Goal: Transaction & Acquisition: Purchase product/service

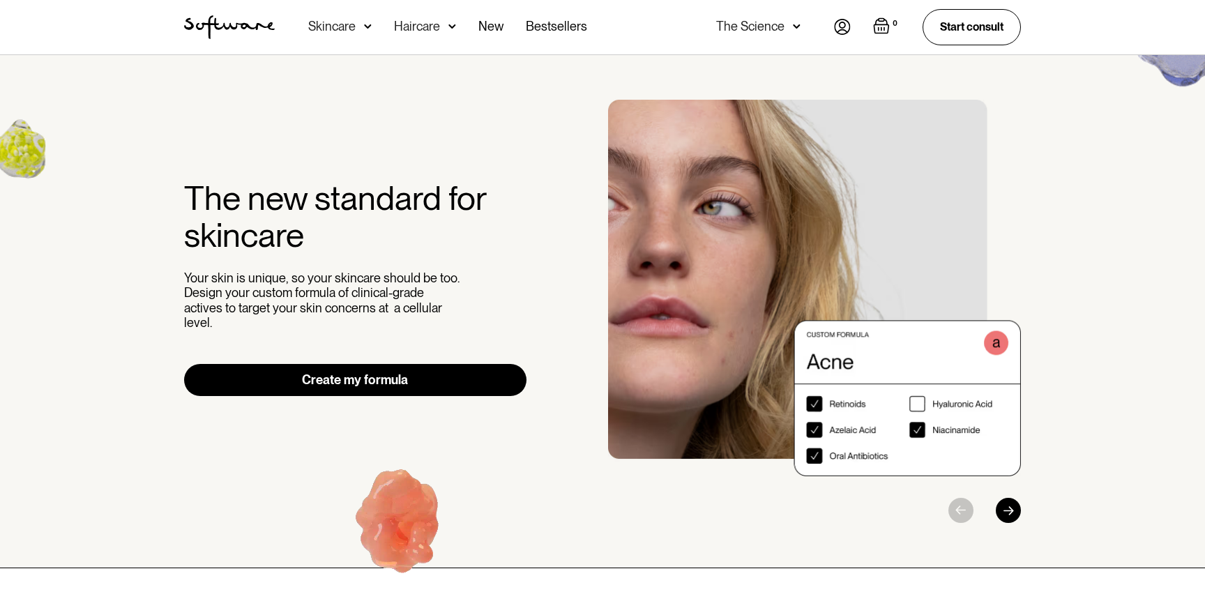
click at [341, 26] on div "Skincare" at bounding box center [331, 27] width 47 height 14
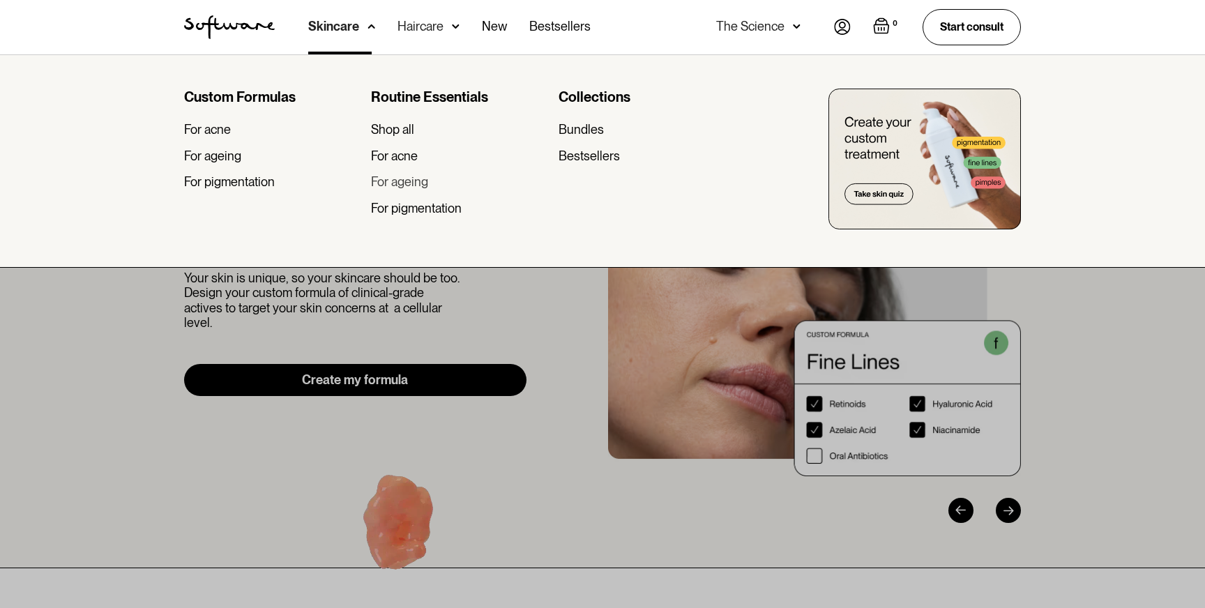
click at [408, 181] on div "For ageing" at bounding box center [399, 181] width 57 height 15
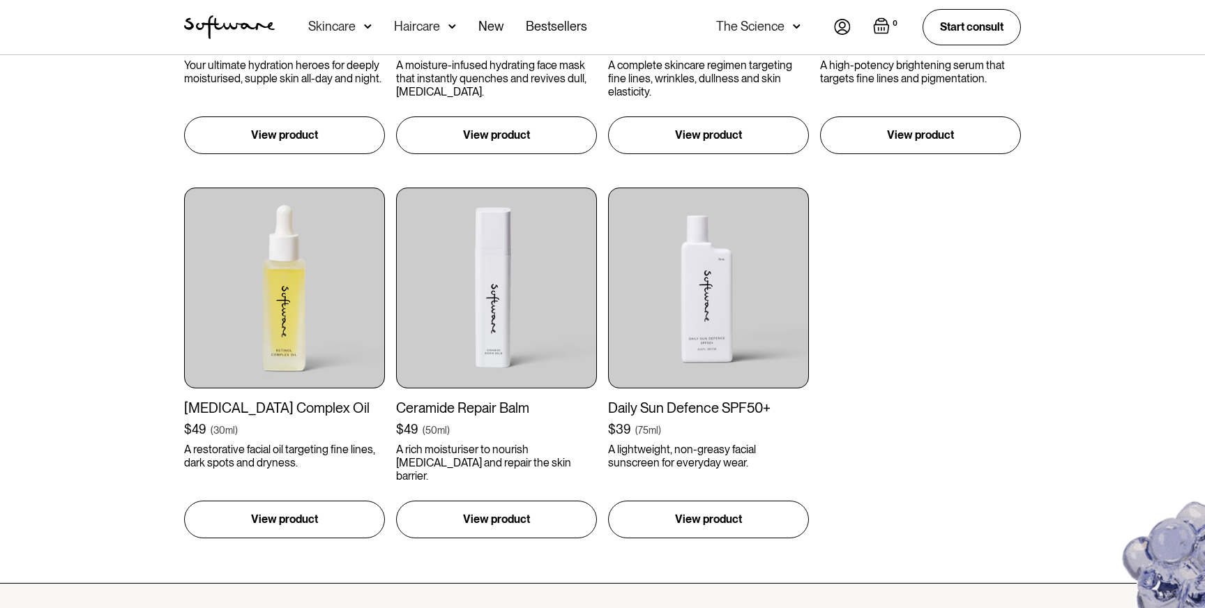
scroll to position [978, 0]
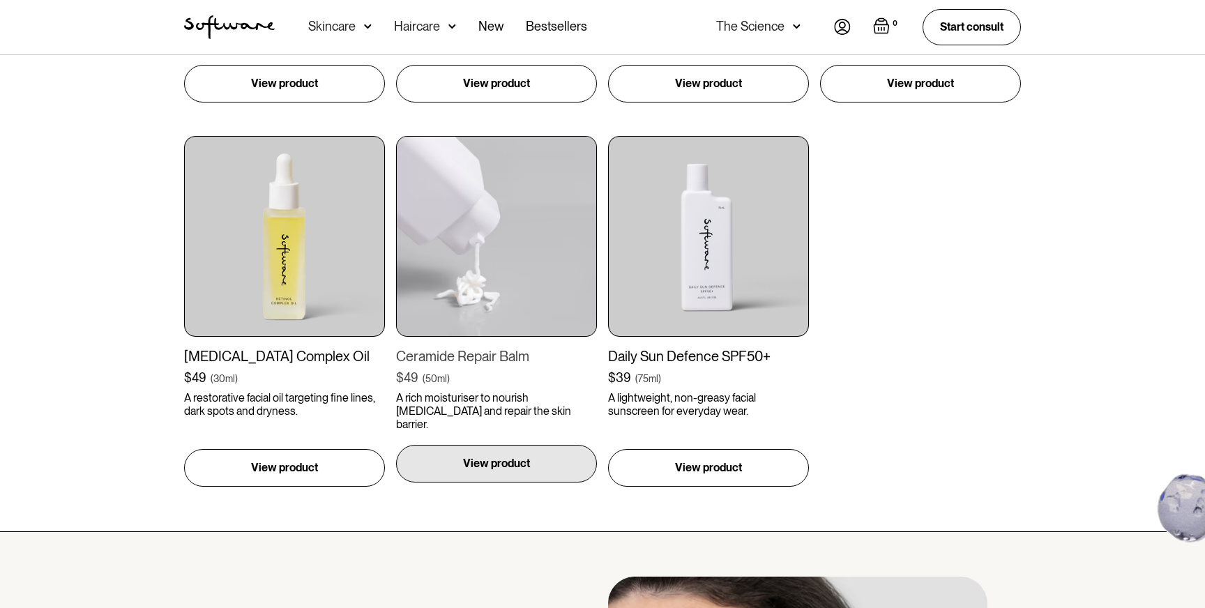
click at [484, 467] on p "View product" at bounding box center [496, 463] width 67 height 17
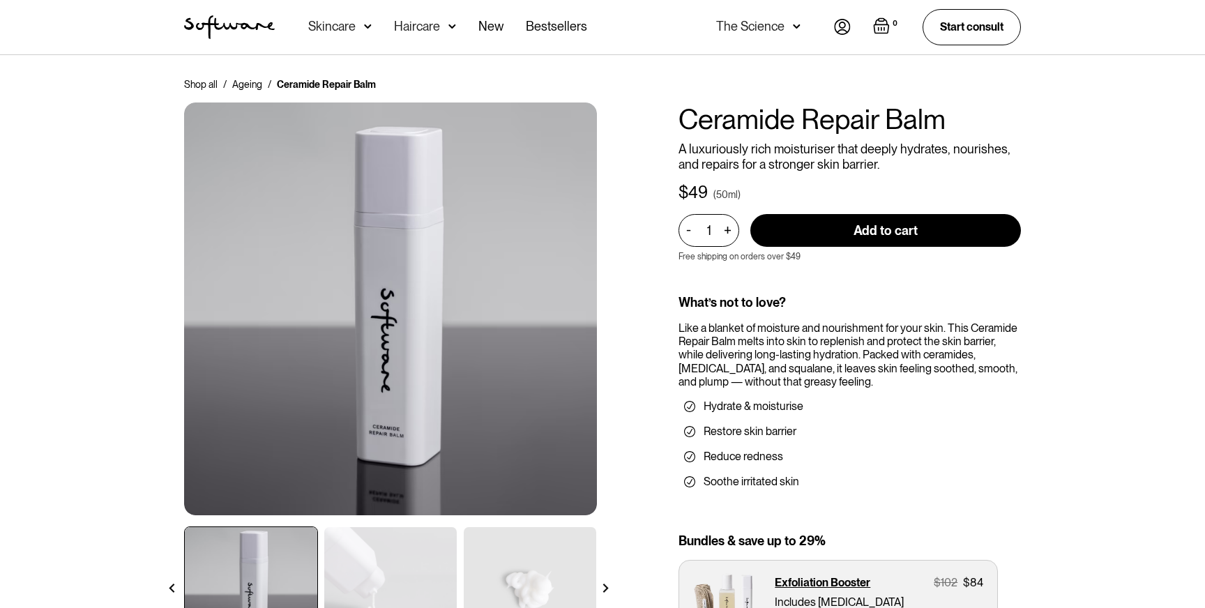
click at [731, 229] on div "+" at bounding box center [726, 230] width 15 height 16
type input "2"
click at [807, 231] on input "Add to cart" at bounding box center [885, 230] width 270 height 33
type input "Add to cart"
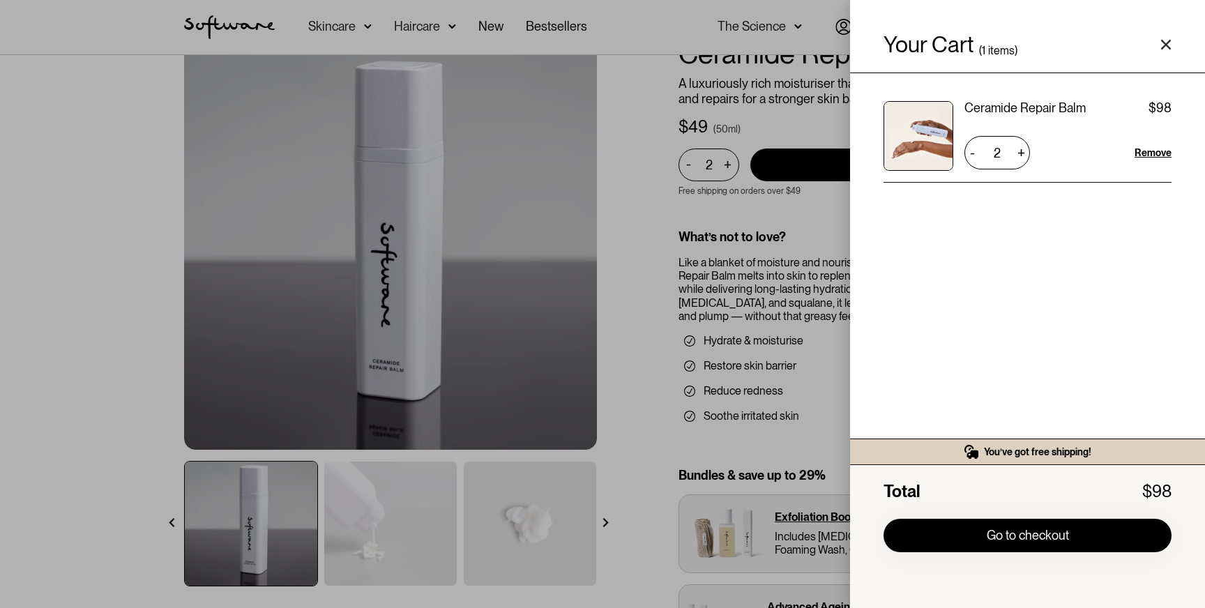
scroll to position [67, 0]
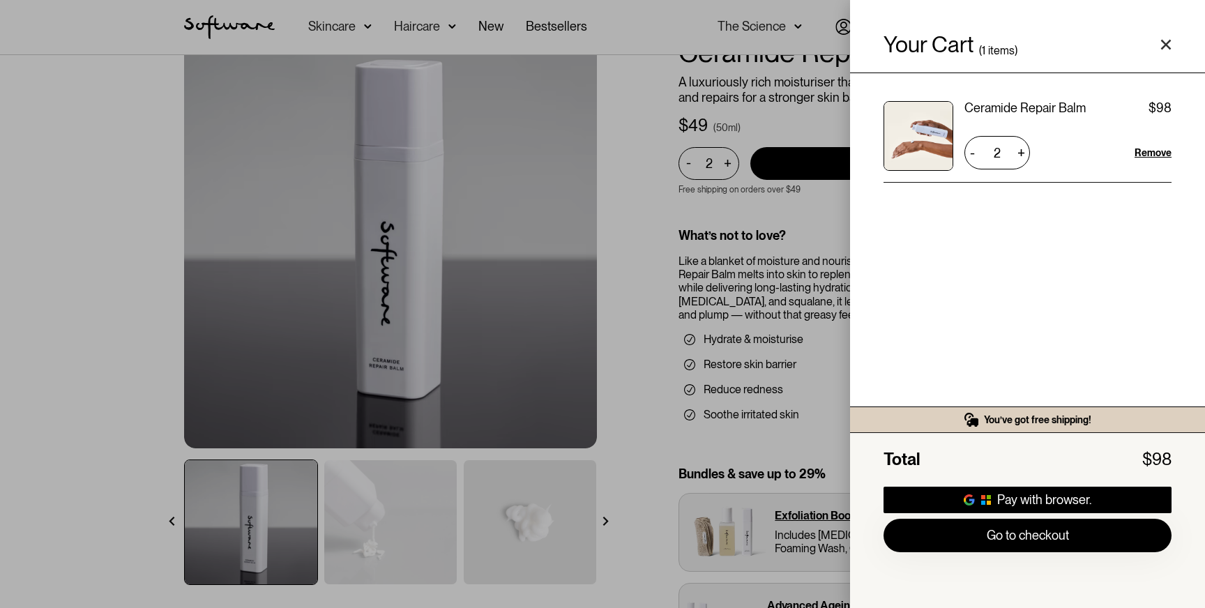
click at [1168, 40] on icon "Close cart" at bounding box center [1165, 44] width 11 height 11
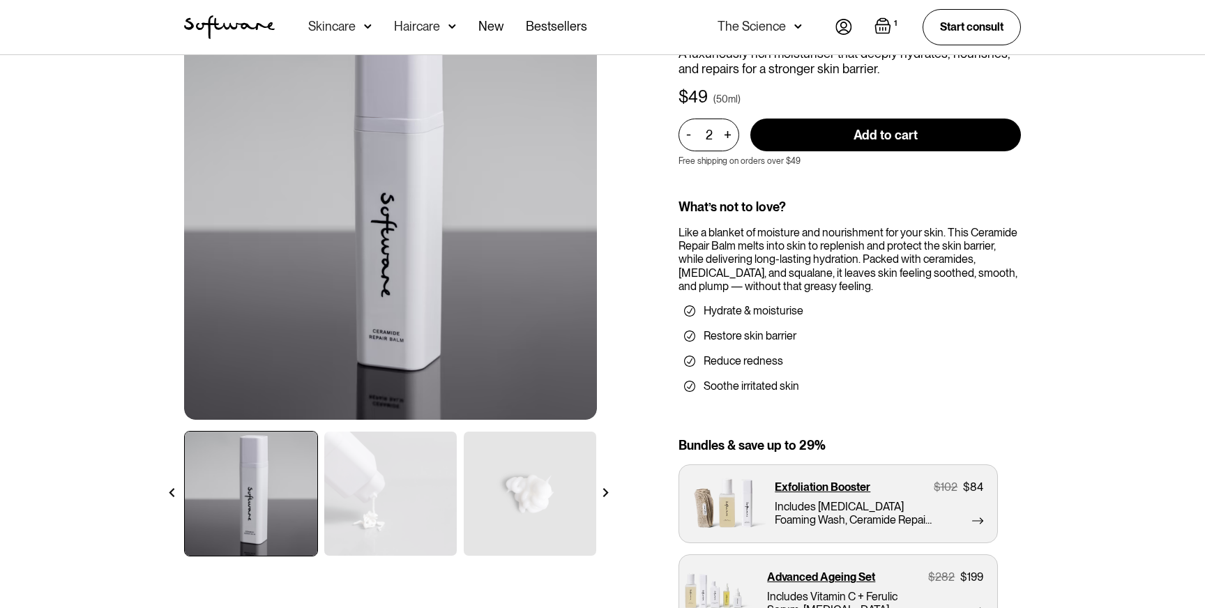
scroll to position [83, 0]
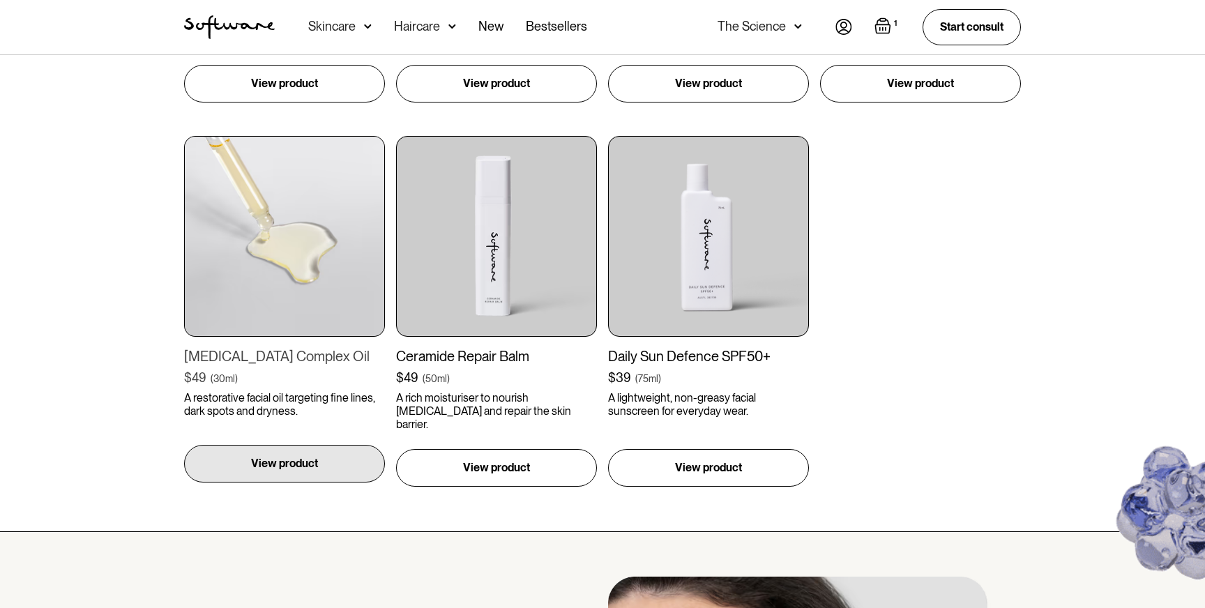
click at [255, 466] on p "View product" at bounding box center [284, 463] width 67 height 17
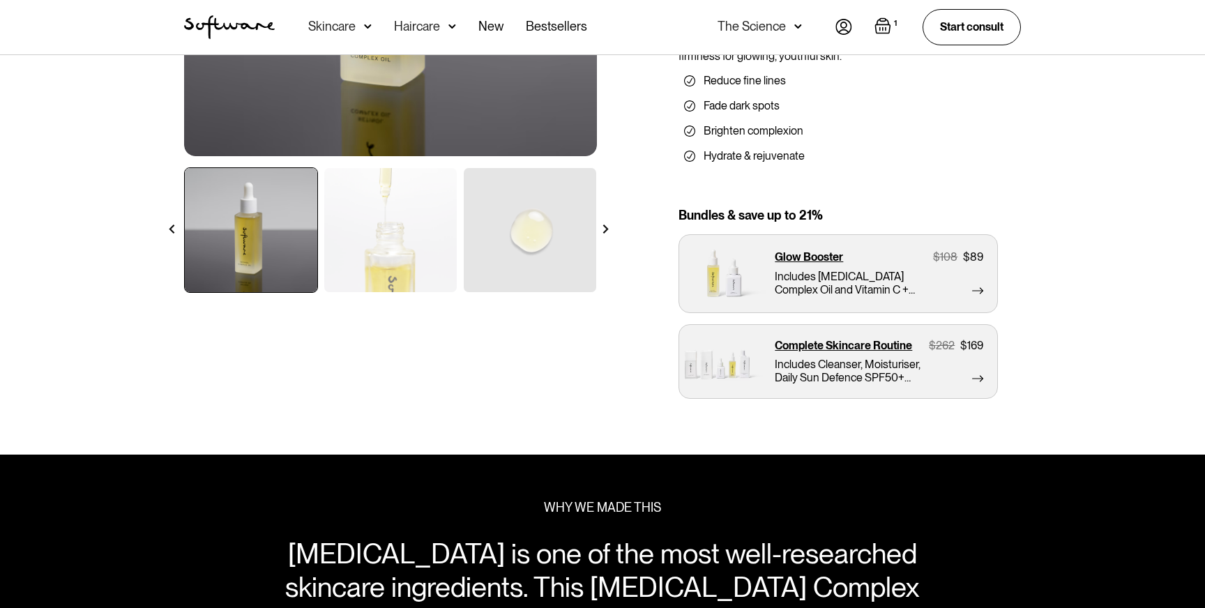
scroll to position [351, 0]
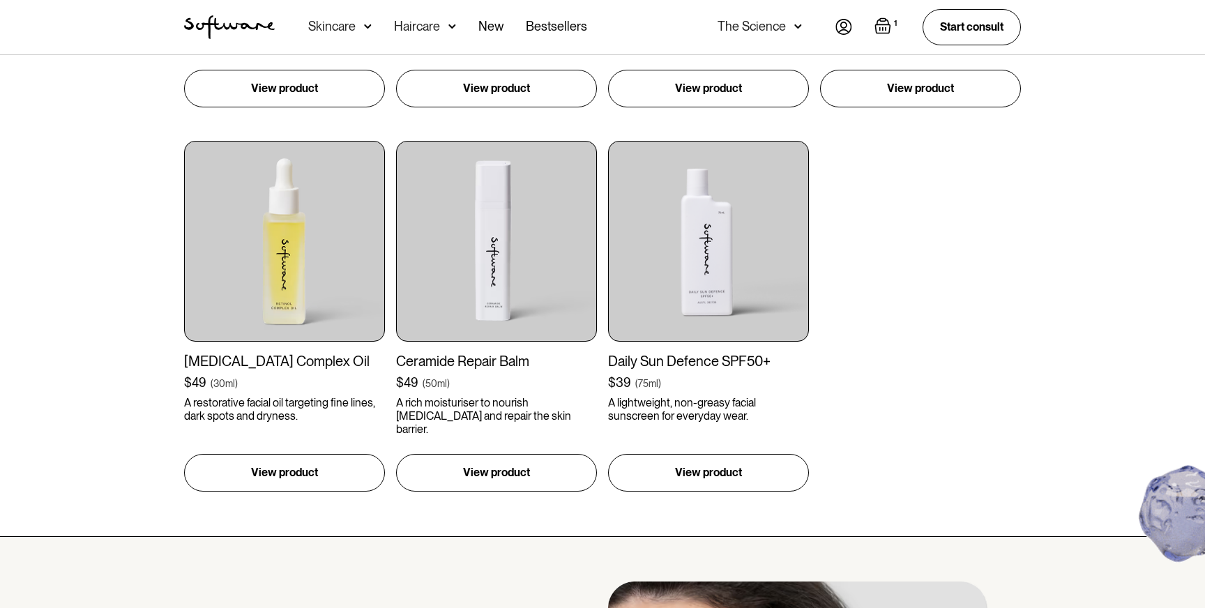
scroll to position [986, 0]
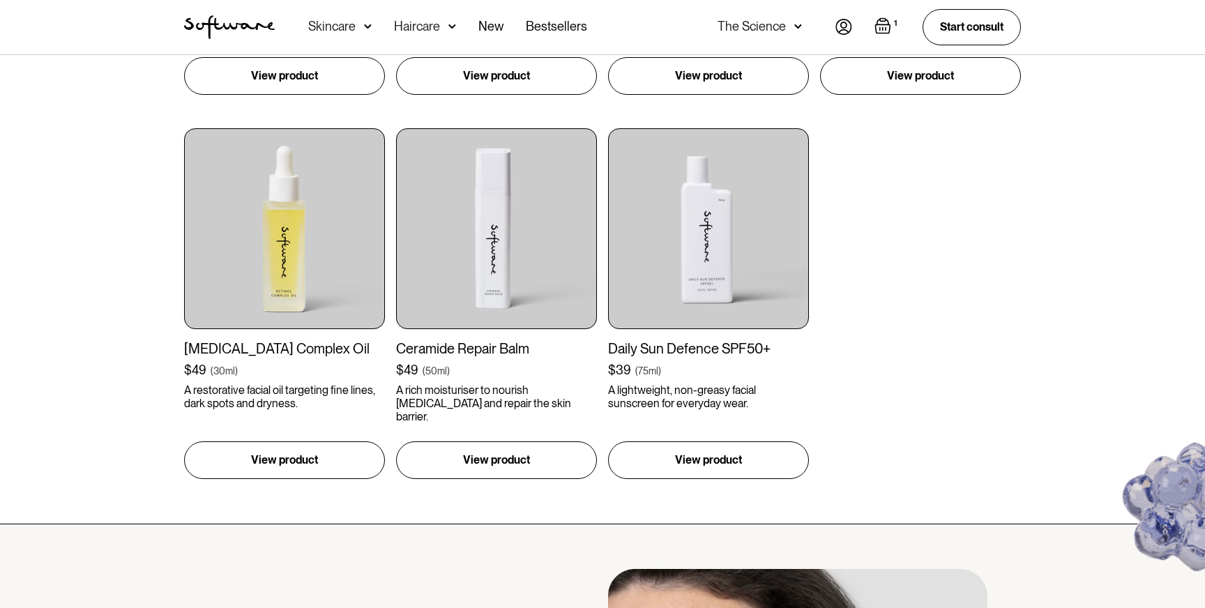
click at [882, 24] on img "Open cart containing 1 items" at bounding box center [882, 25] width 17 height 17
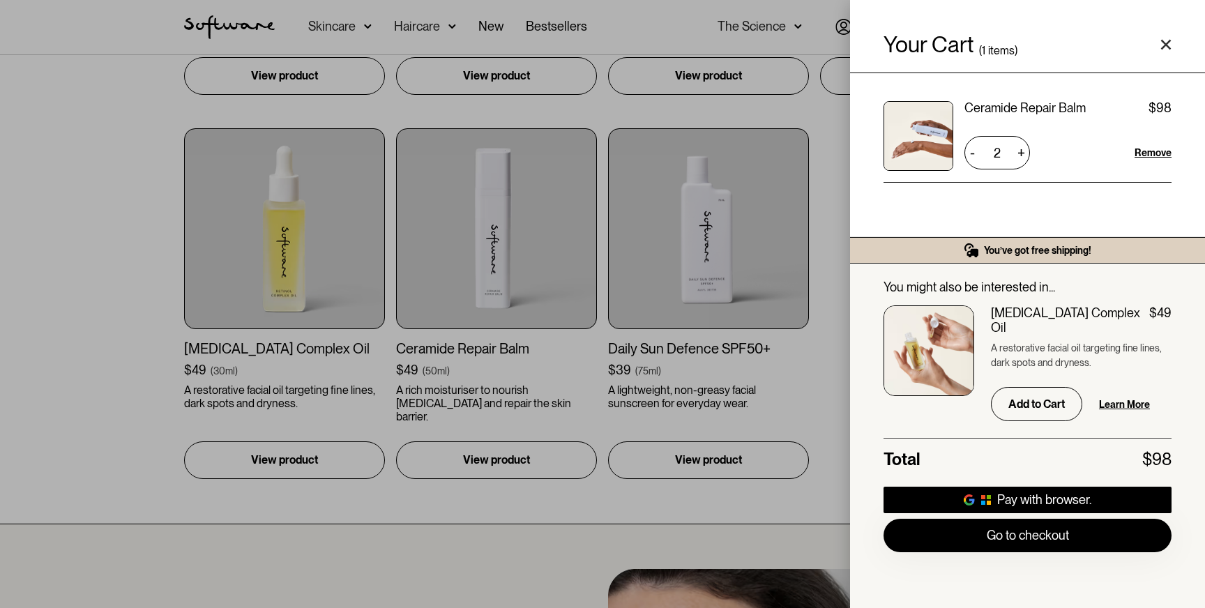
click at [795, 123] on div "Your Cart ( 1 items) Ceramide Repair Balm $49 $98 2 + - Remove You’ve got free …" at bounding box center [602, 304] width 1205 height 608
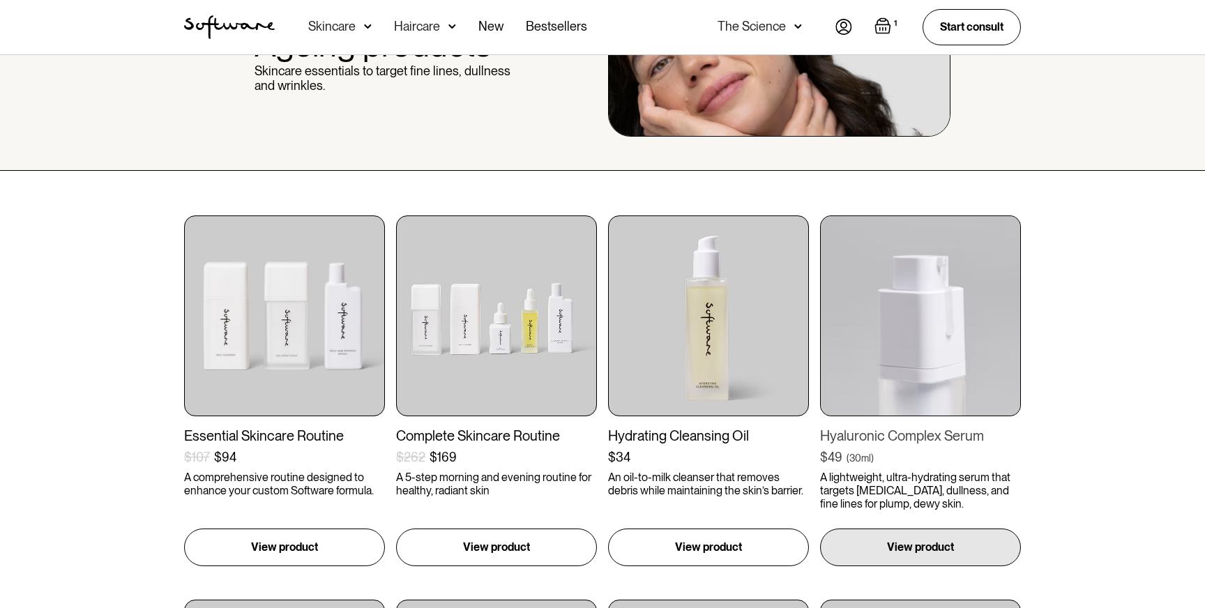
scroll to position [211, 0]
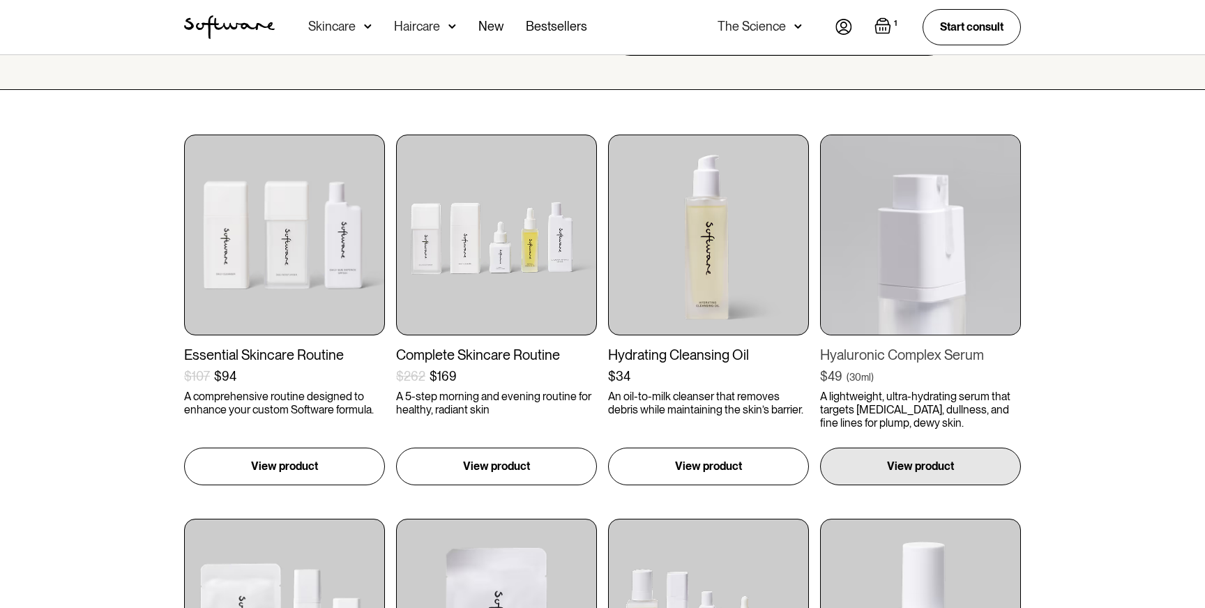
click at [946, 257] on img at bounding box center [920, 235] width 201 height 201
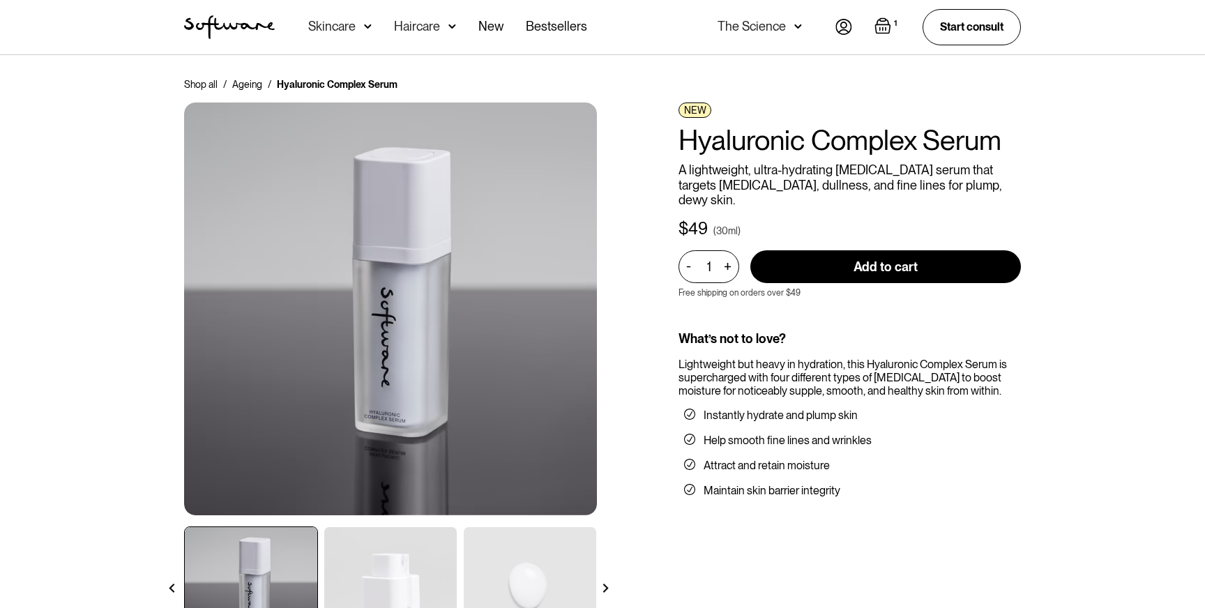
click at [881, 252] on input "Add to cart" at bounding box center [885, 266] width 270 height 33
type input "Add to cart"
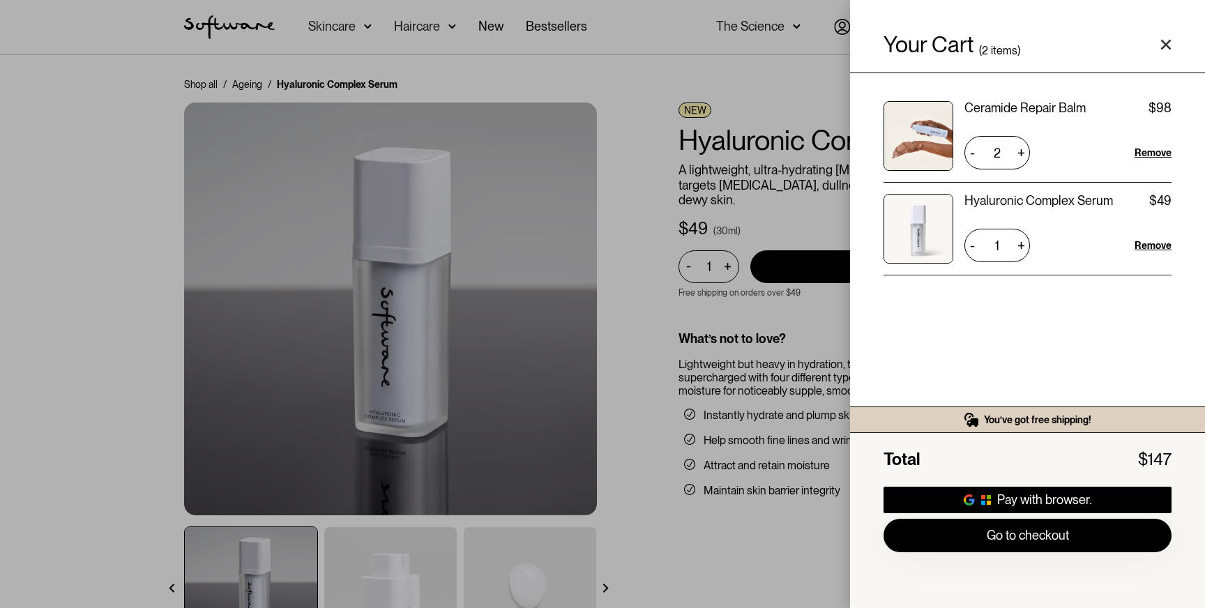
click at [630, 312] on div "Your Cart ( 2 items) Ceramide Repair Balm $49 $98 2 + - Remove Hyaluronic Compl…" at bounding box center [602, 304] width 1205 height 608
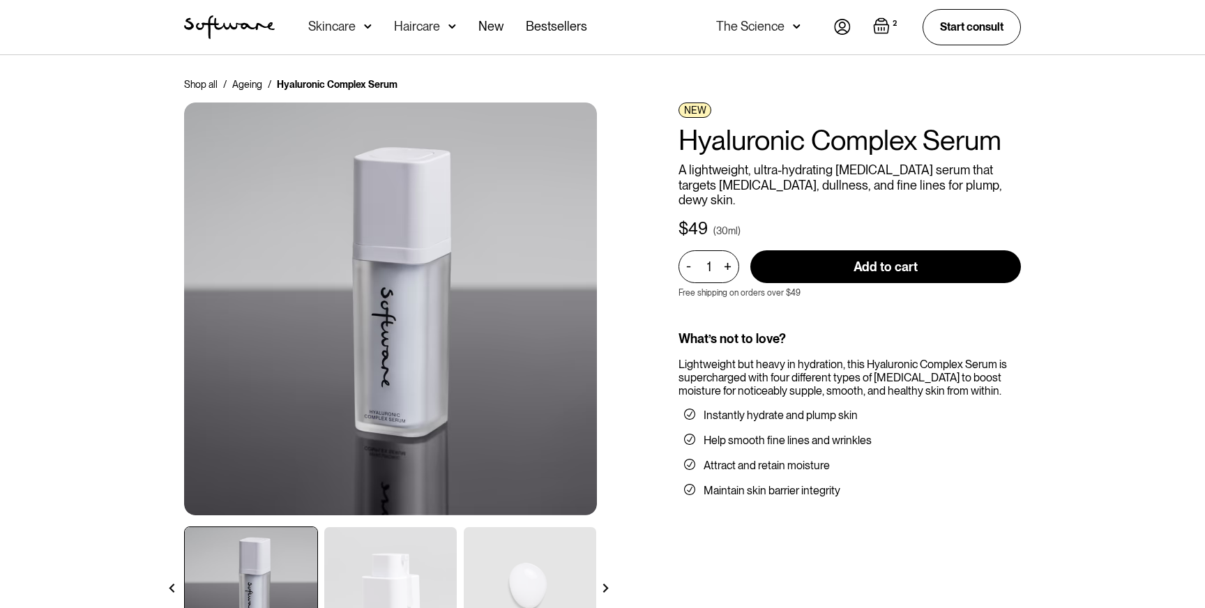
click at [364, 24] on img at bounding box center [368, 27] width 8 height 14
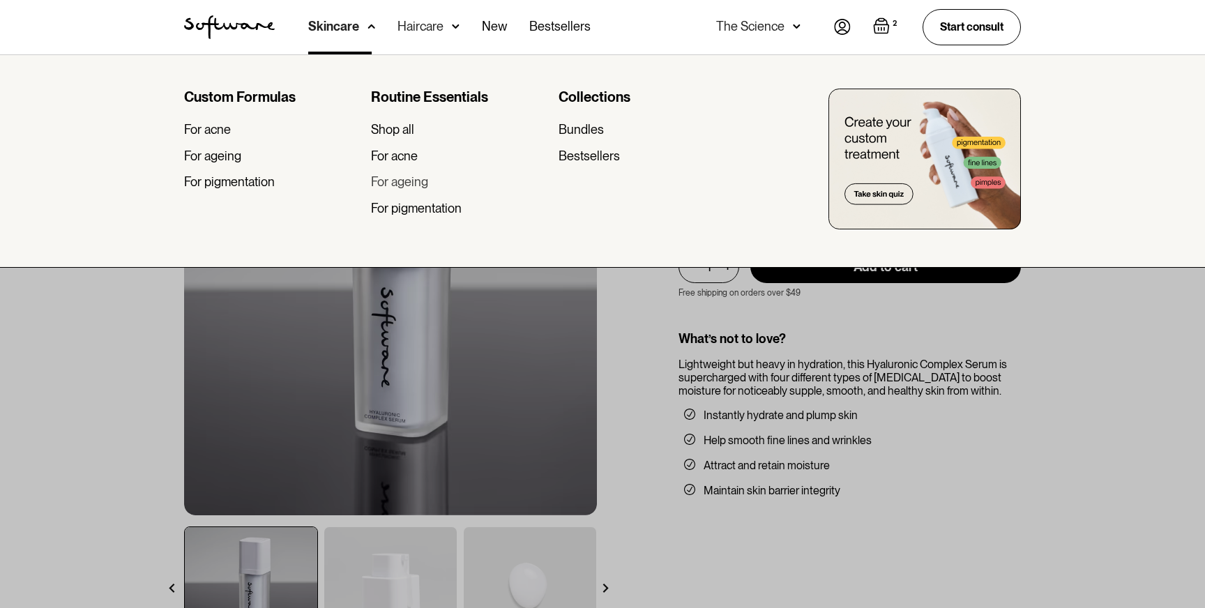
click at [403, 181] on div "For ageing" at bounding box center [399, 181] width 57 height 15
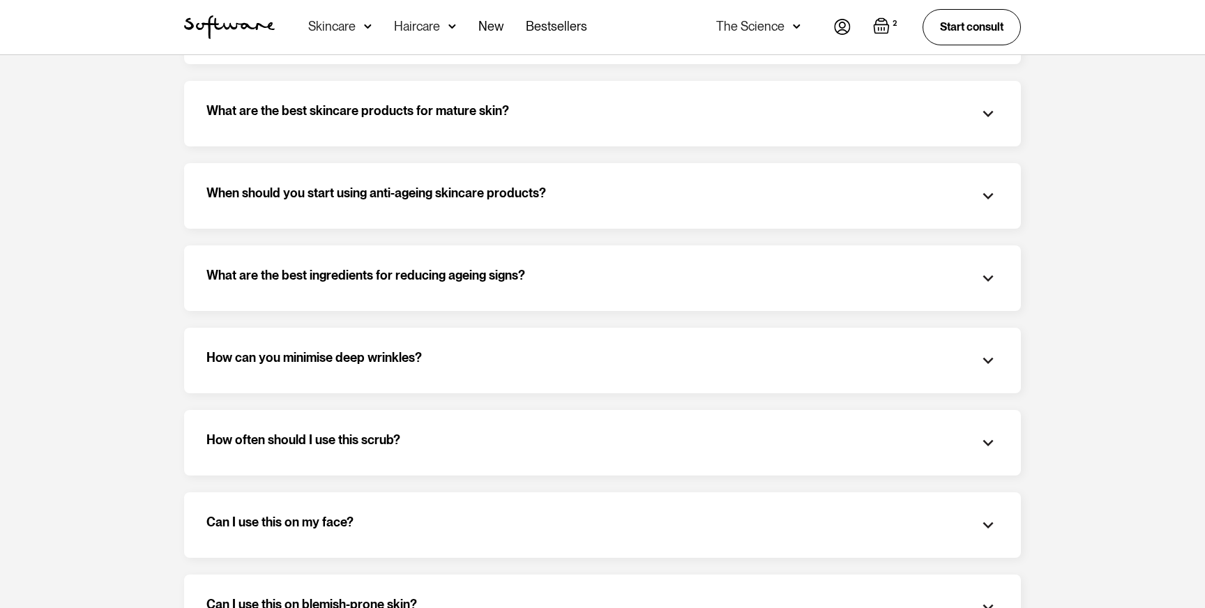
scroll to position [2172, 0]
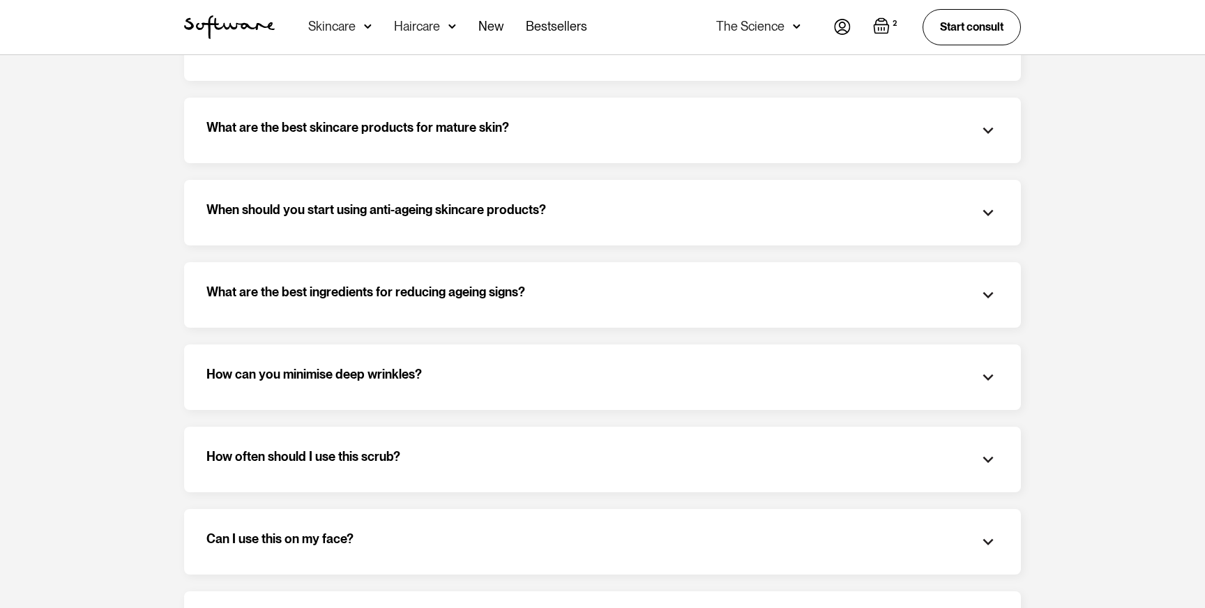
click at [880, 33] on img "Open cart containing 2 items" at bounding box center [881, 25] width 17 height 17
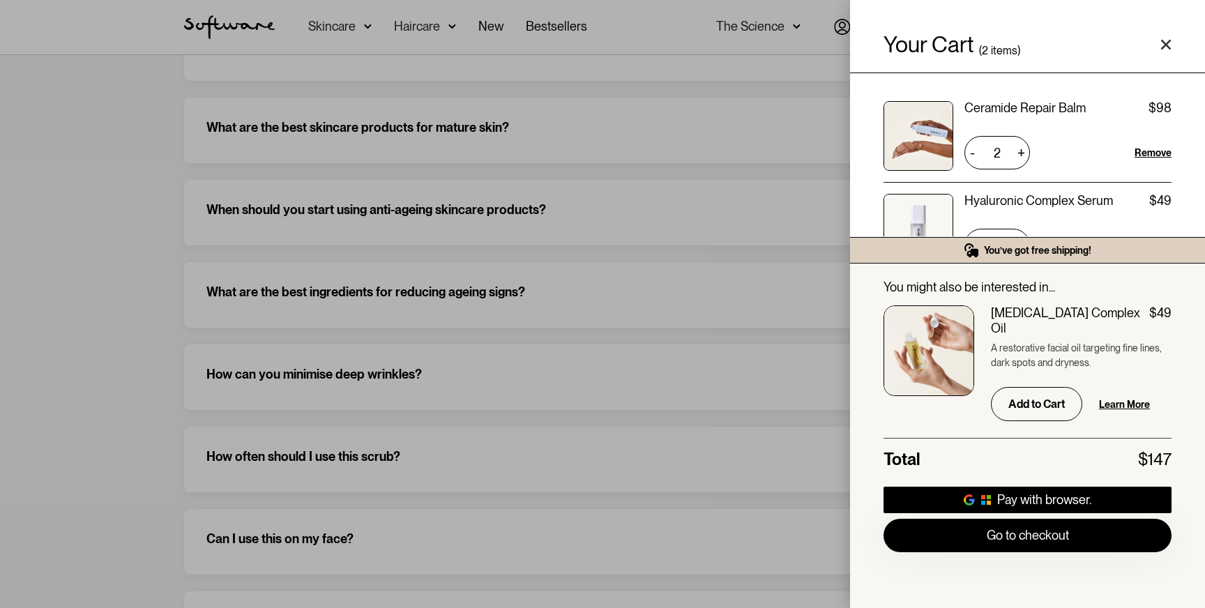
click at [1016, 241] on div "+" at bounding box center [1020, 245] width 17 height 22
type input "2"
click at [975, 244] on div "-" at bounding box center [971, 245] width 15 height 22
type input "1"
click at [975, 154] on div "-" at bounding box center [971, 153] width 15 height 22
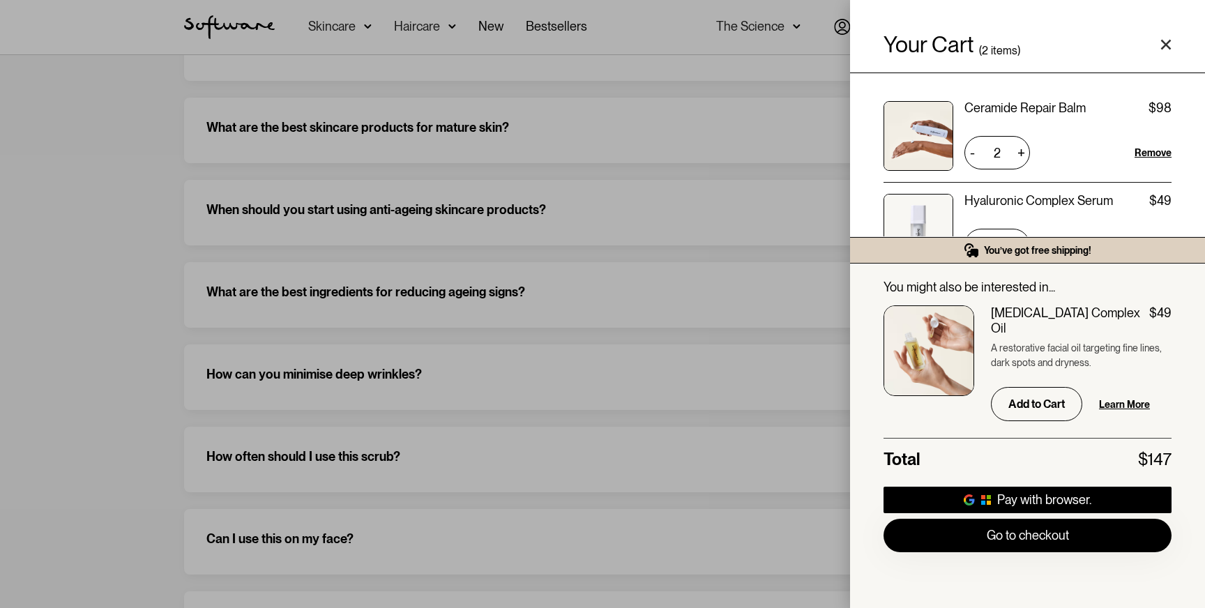
type input "1"
click at [1025, 153] on div "+" at bounding box center [1020, 153] width 17 height 22
type input "2"
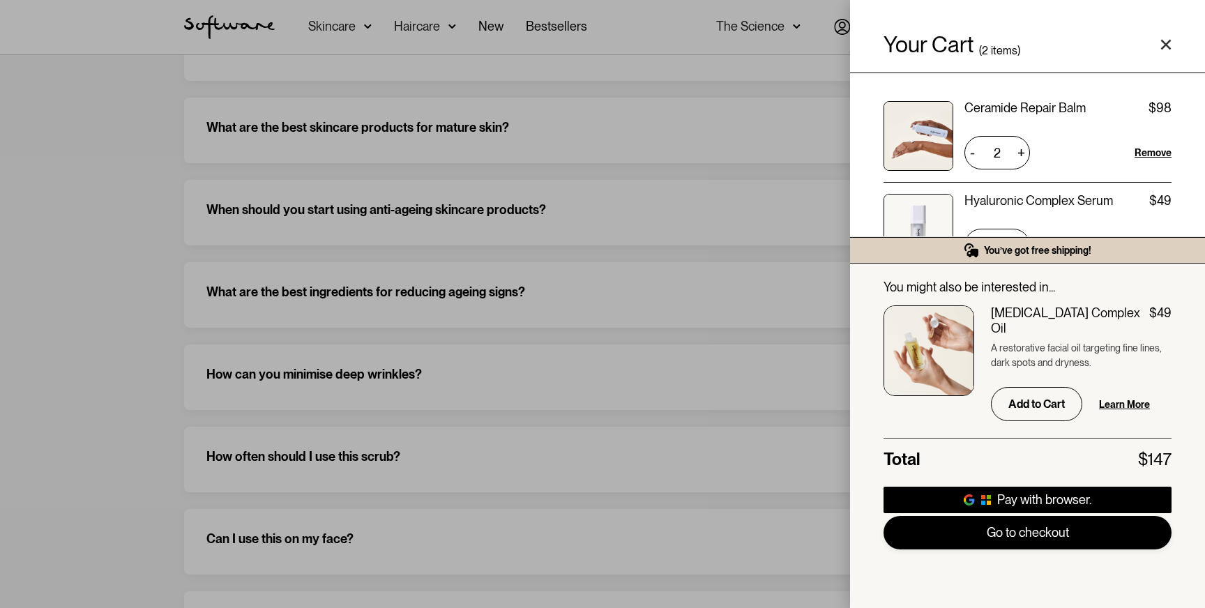
click at [1021, 533] on link "Go to checkout" at bounding box center [1027, 532] width 288 height 33
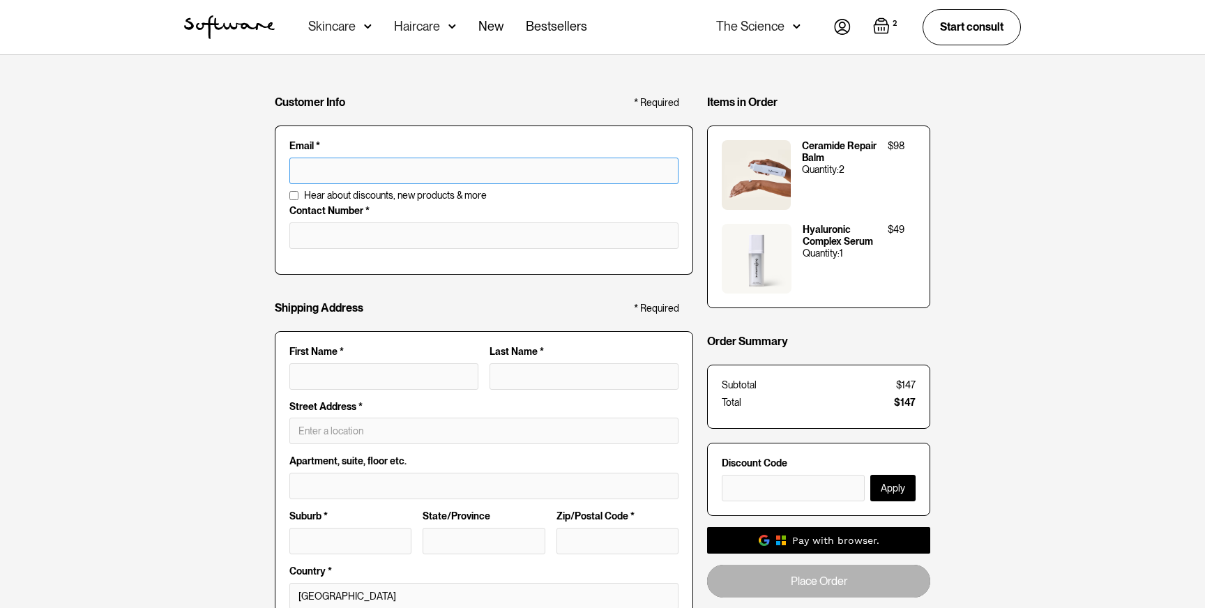
type input "[PERSON_NAME][EMAIL_ADDRESS][DOMAIN_NAME]"
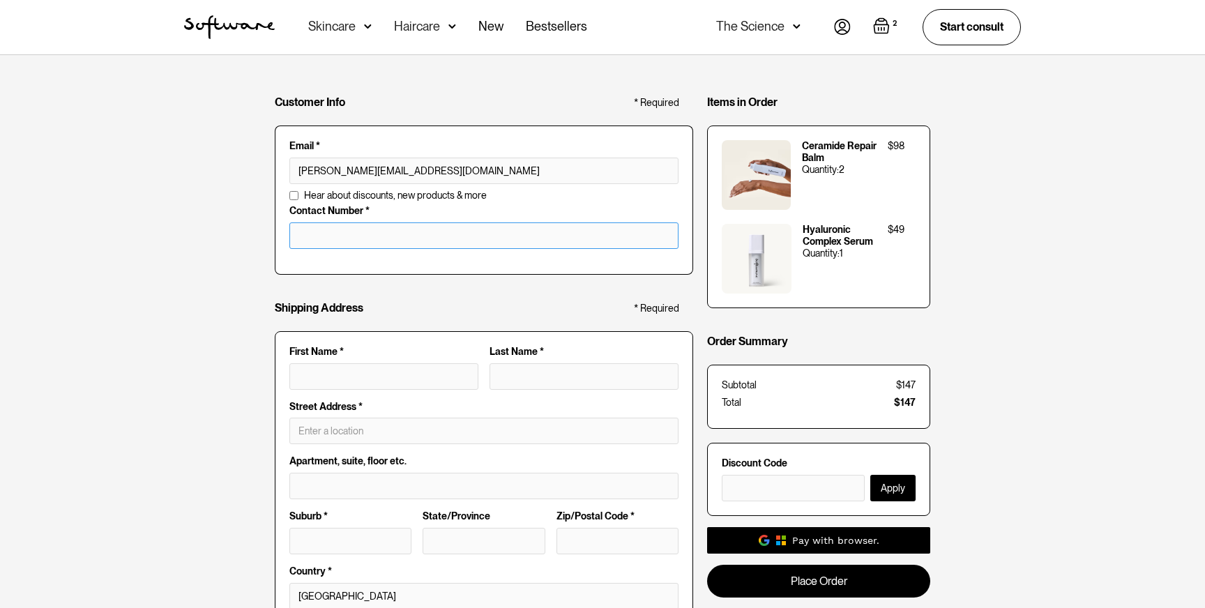
click at [406, 230] on input "tel" at bounding box center [483, 235] width 389 height 26
type input "0418103602"
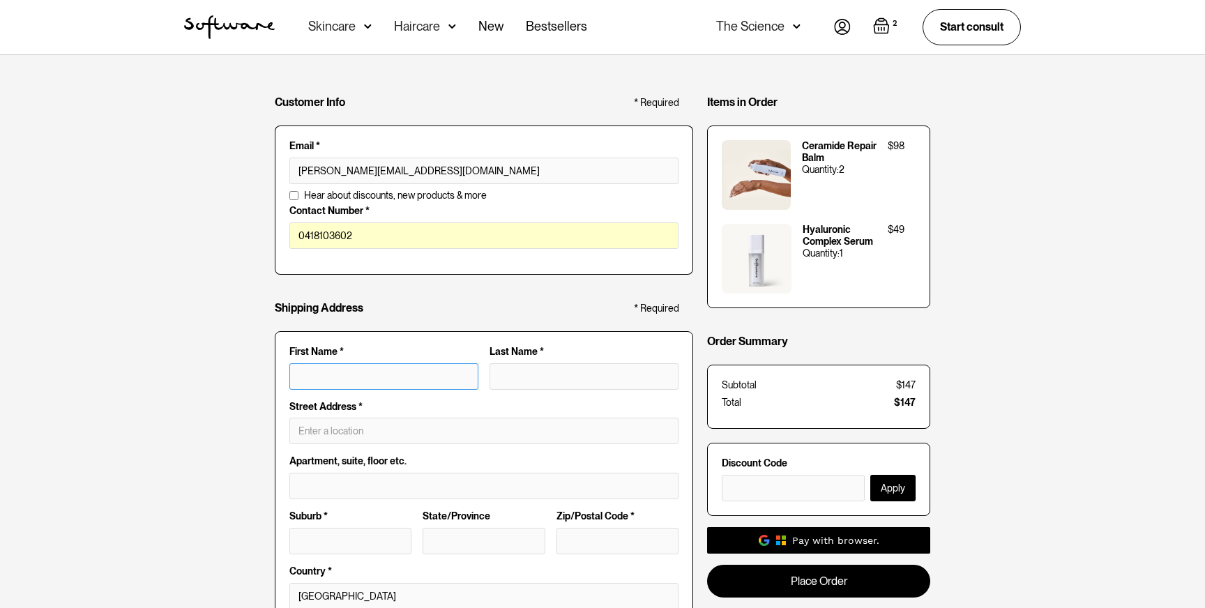
click at [376, 363] on input "First Name *" at bounding box center [383, 376] width 189 height 26
type input "[PERSON_NAME]"
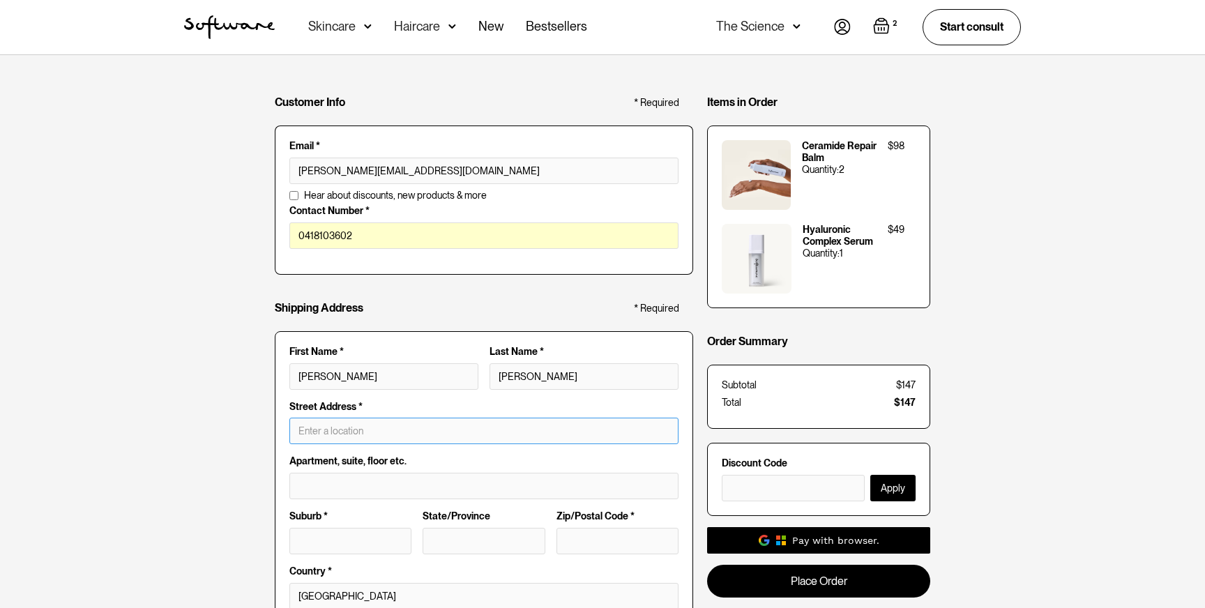
type input "[STREET_ADDRESS][PERSON_NAME]"
type input "Woodend"
type input "Victoria"
type input "3442"
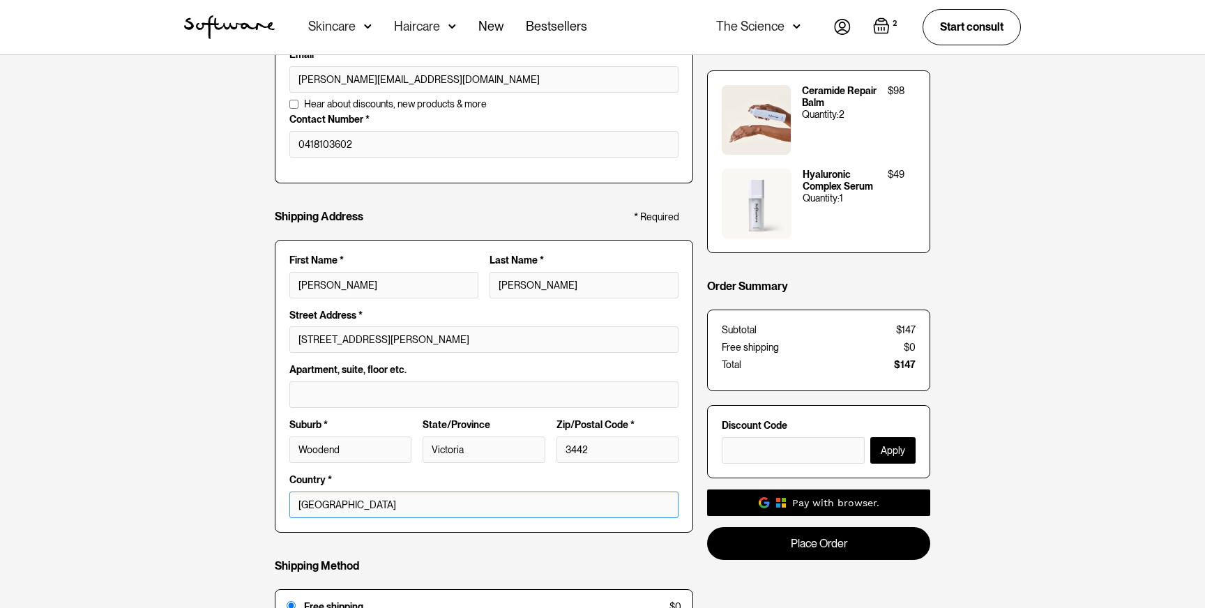
scroll to position [94, 0]
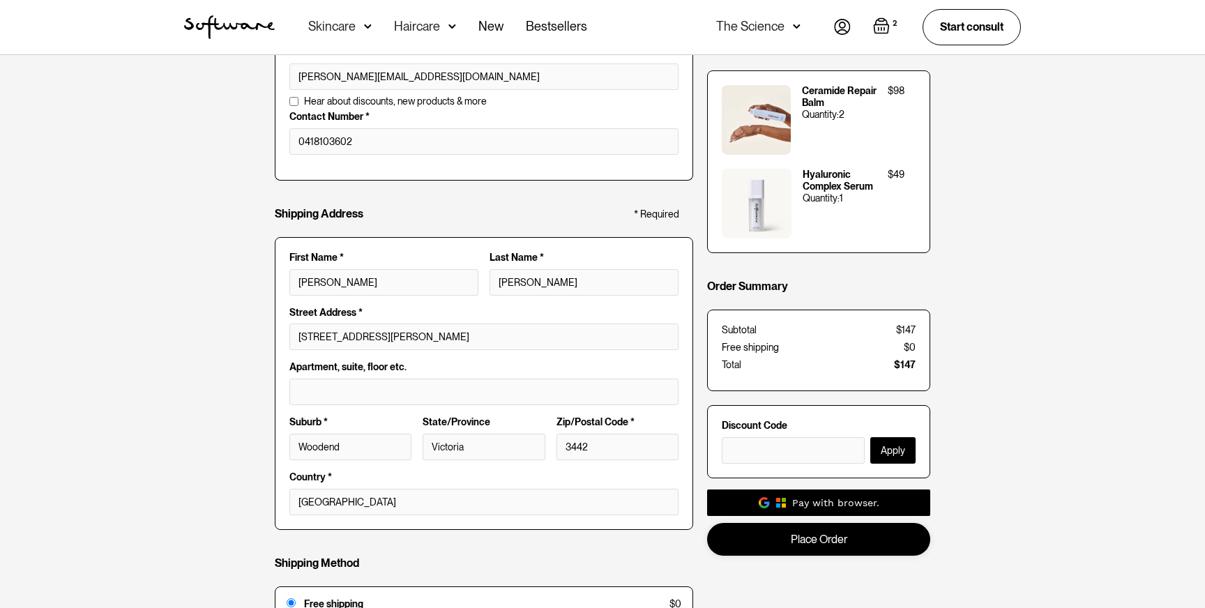
click at [853, 545] on link "Place Order" at bounding box center [818, 539] width 223 height 33
